Goal: Task Accomplishment & Management: Manage account settings

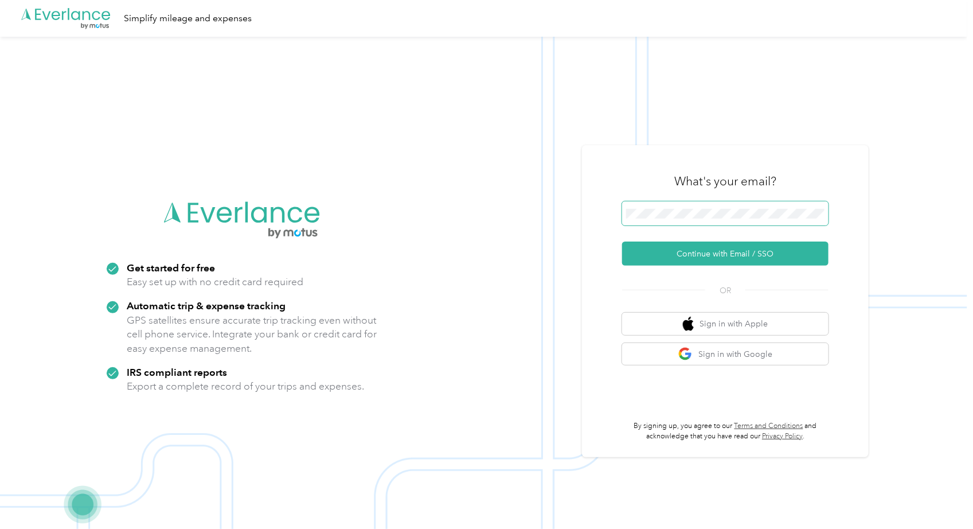
click at [622, 241] on button "Continue with Email / SSO" at bounding box center [725, 253] width 206 height 24
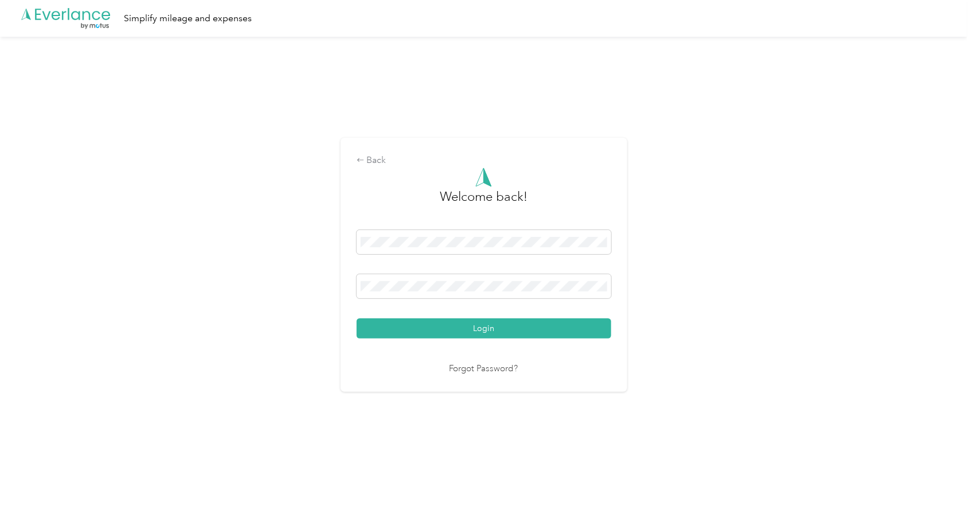
click at [357, 318] on button "Login" at bounding box center [484, 328] width 255 height 20
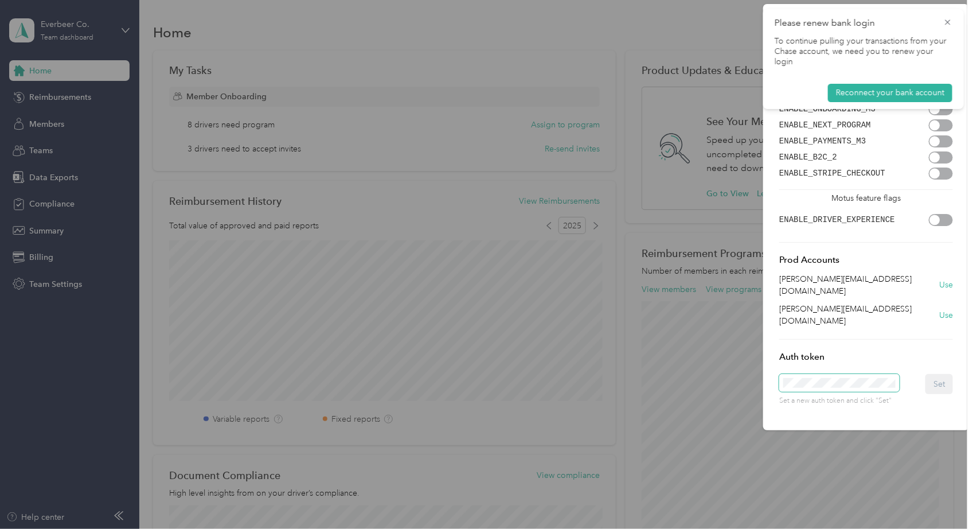
scroll to position [0, 28]
click at [937, 374] on button "Set" at bounding box center [940, 384] width 28 height 20
